Goal: Task Accomplishment & Management: Use online tool/utility

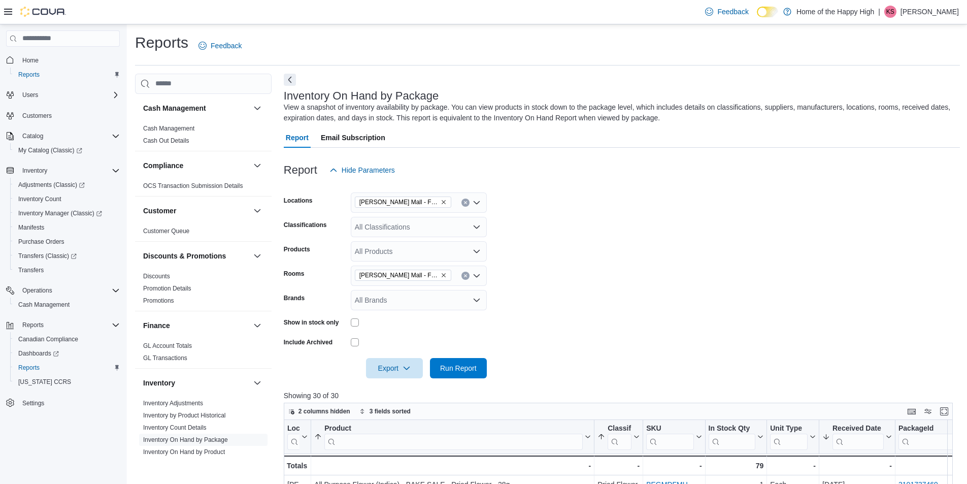
scroll to position [9, 0]
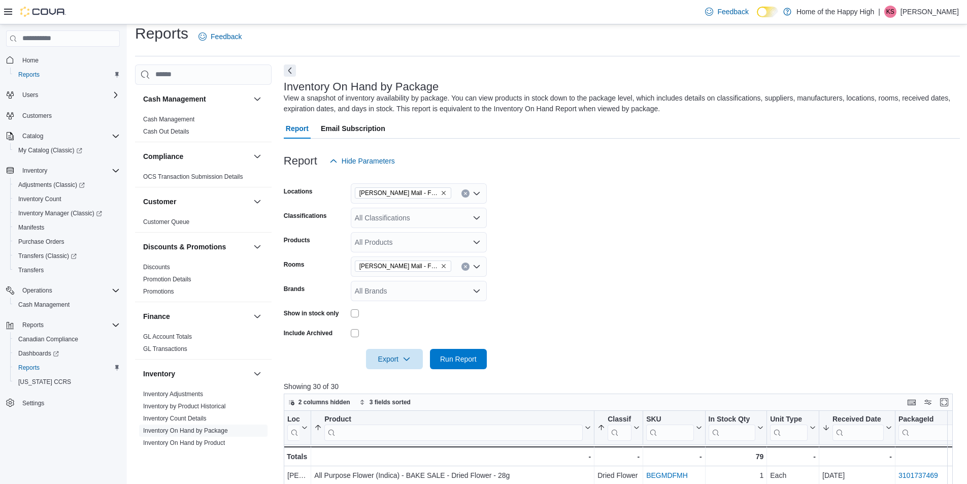
click at [386, 223] on div "All Classifications" at bounding box center [419, 218] width 136 height 20
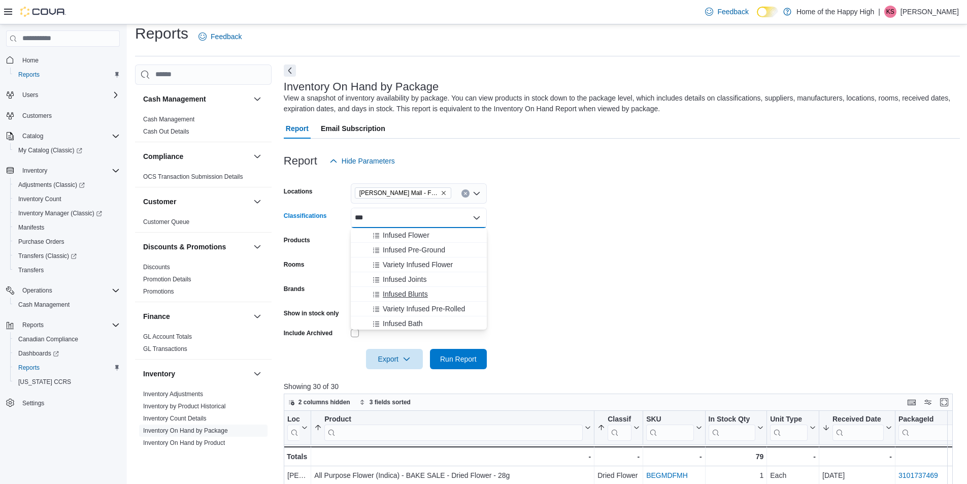
type input "***"
click at [392, 294] on span "Infused Blunts" at bounding box center [405, 294] width 45 height 10
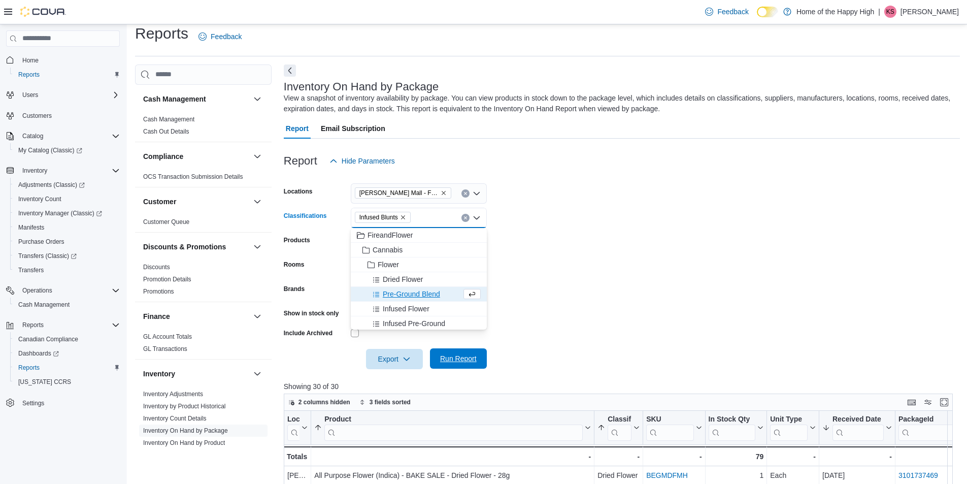
click at [468, 362] on span "Run Report" at bounding box center [458, 358] width 37 height 10
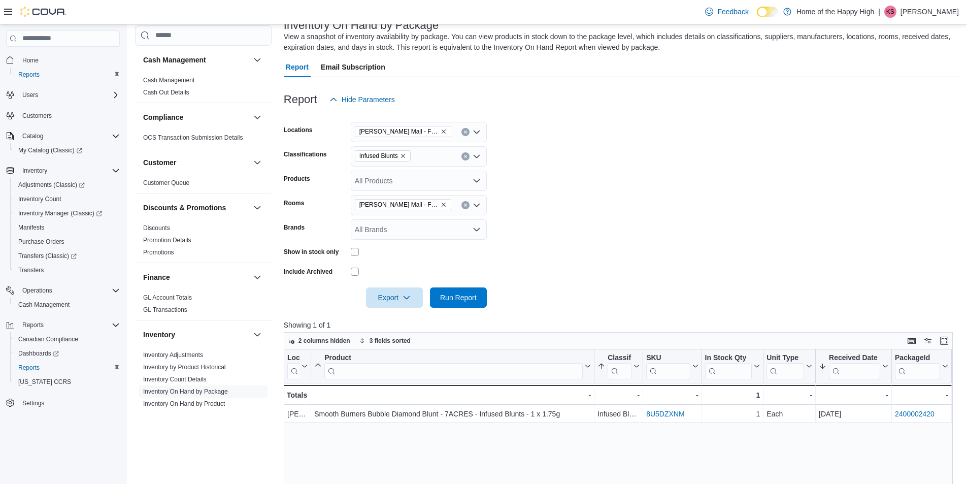
scroll to position [60, 0]
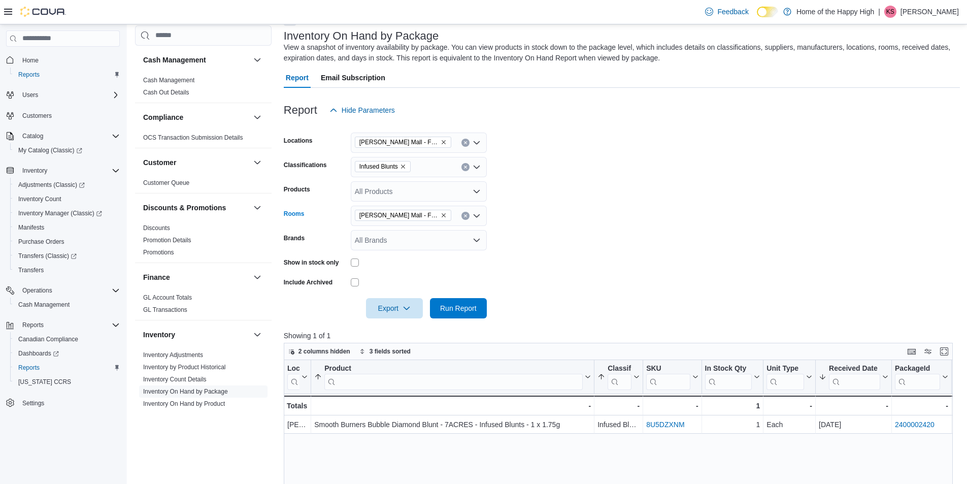
click at [447, 216] on span "[PERSON_NAME] Mall - Fire & Flower - Non-Sellable" at bounding box center [403, 215] width 96 height 11
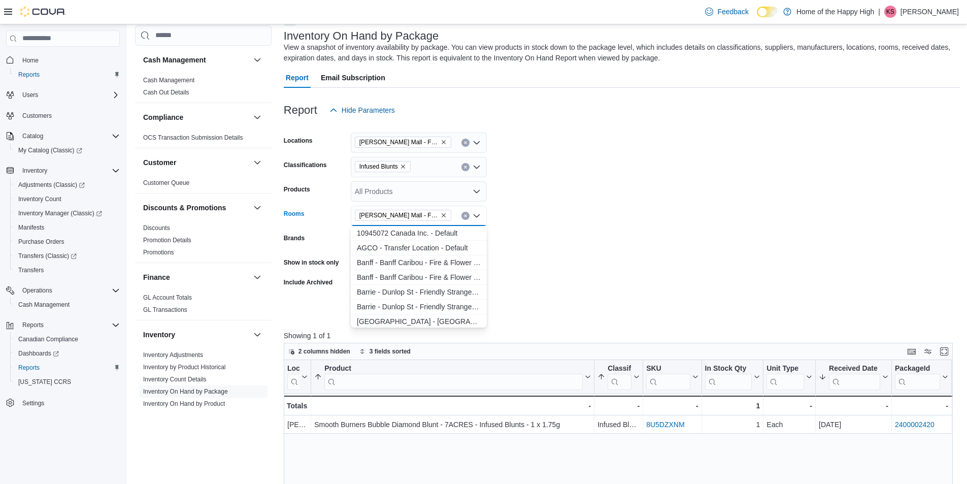
click at [443, 216] on icon "Remove Stettler - Stettler Mall - Fire & Flower - Non-Sellable from selection i…" at bounding box center [444, 215] width 6 height 6
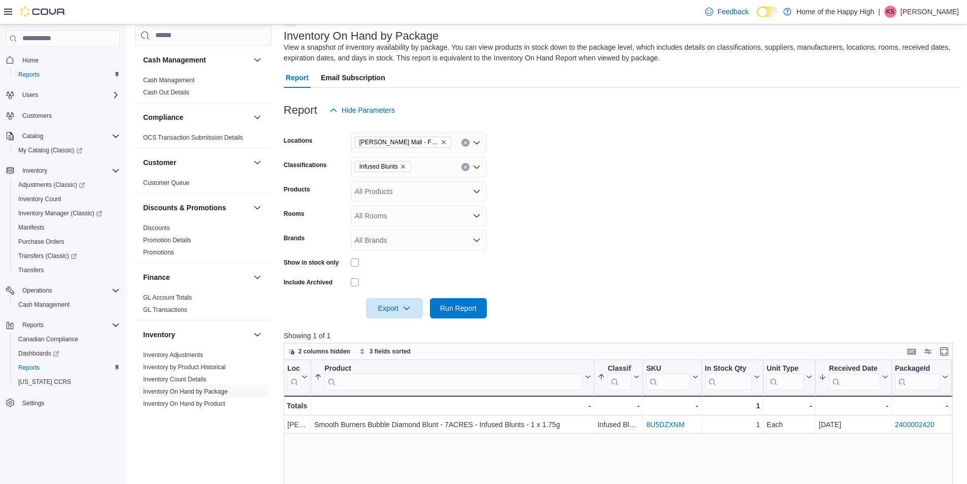
click at [545, 222] on form "Locations [PERSON_NAME] Mall - Fire & Flower Classifications Infused Blunts Pro…" at bounding box center [622, 219] width 676 height 198
click at [452, 303] on span "Run Report" at bounding box center [458, 308] width 45 height 20
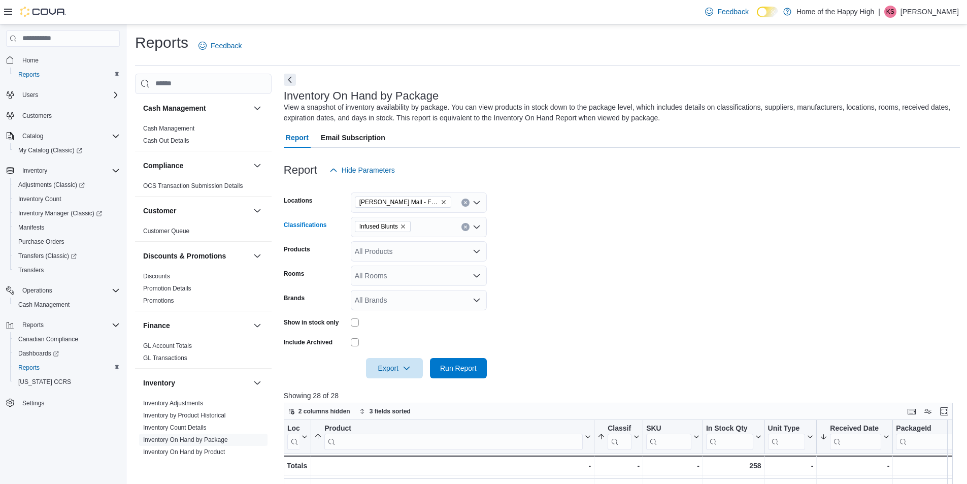
click at [405, 227] on icon "Remove Infused Blunts from selection in this group" at bounding box center [403, 226] width 6 height 6
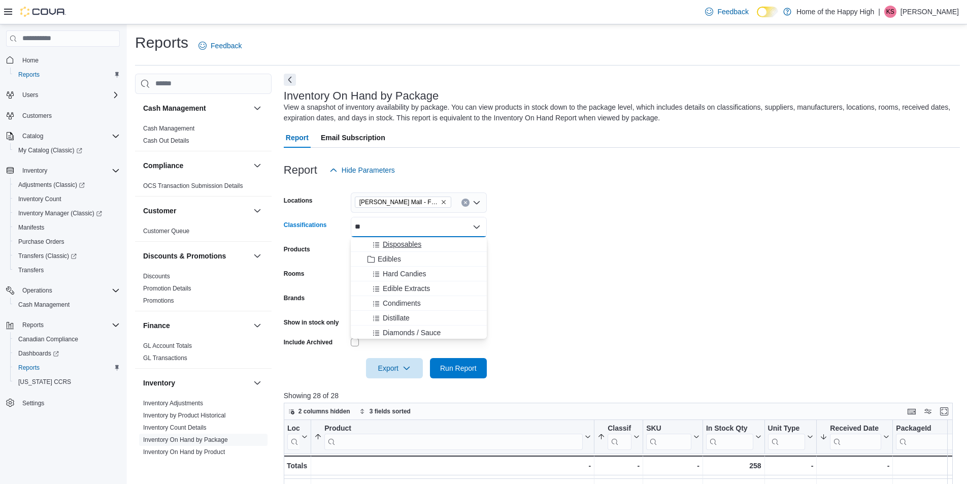
type input "**"
click at [406, 239] on span "Disposables" at bounding box center [402, 244] width 39 height 10
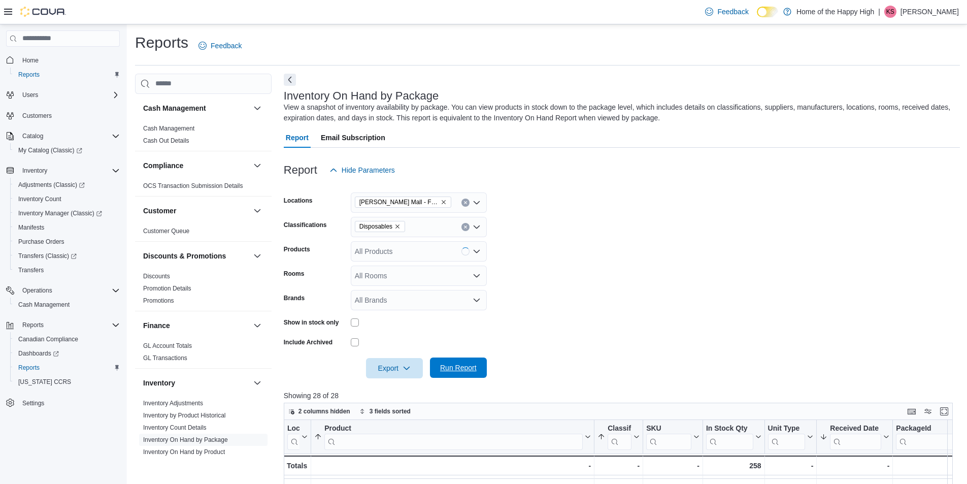
click at [456, 370] on span "Run Report" at bounding box center [458, 367] width 37 height 10
